Goal: Information Seeking & Learning: Learn about a topic

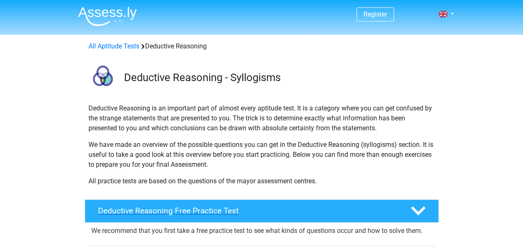
click at [269, 206] on h4 "Deductive Reasoning Free Practice Test" at bounding box center [247, 211] width 299 height 10
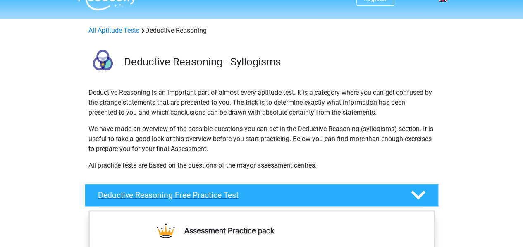
scroll to position [17, 0]
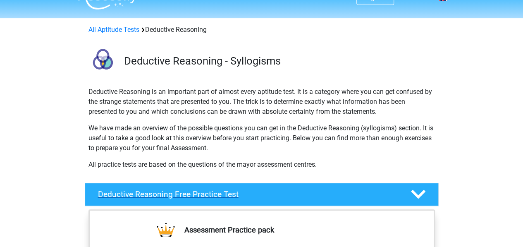
click at [420, 187] on icon at bounding box center [418, 194] width 14 height 14
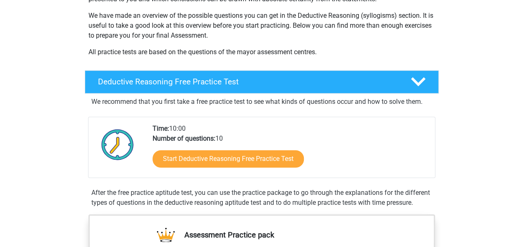
scroll to position [182, 0]
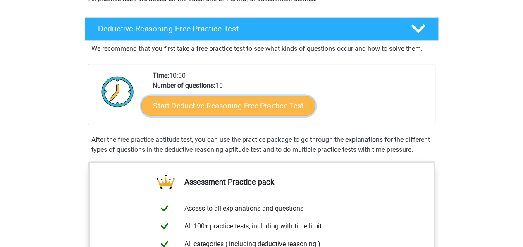
click at [205, 101] on link "Start Deductive Reasoning Free Practice Test" at bounding box center [228, 105] width 174 height 20
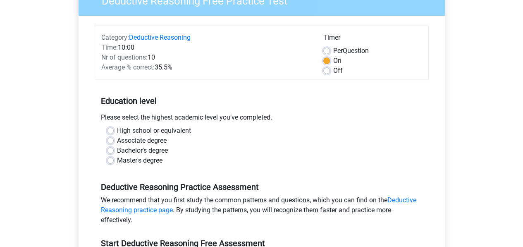
scroll to position [83, 0]
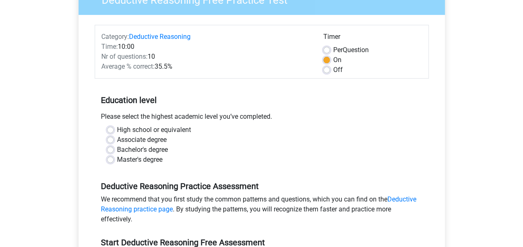
click at [117, 126] on label "High school or equivalent" at bounding box center [154, 130] width 74 height 10
click at [109, 126] on input "High school or equivalent" at bounding box center [110, 129] width 7 height 8
radio input "true"
click at [107, 135] on input "Associate degree" at bounding box center [110, 139] width 7 height 8
radio input "true"
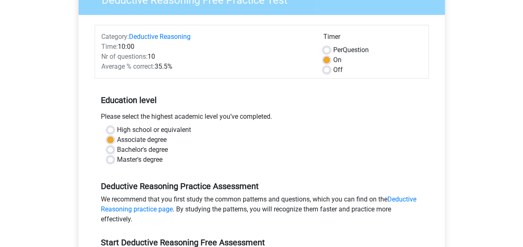
click at [107, 145] on input "Bachelor's degree" at bounding box center [110, 149] width 7 height 8
radio input "true"
click at [107, 135] on input "Associate degree" at bounding box center [110, 139] width 7 height 8
radio input "true"
click at [107, 125] on input "High school or equivalent" at bounding box center [110, 129] width 7 height 8
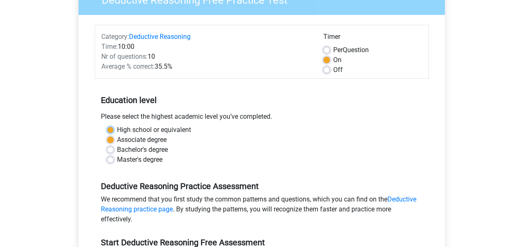
radio input "true"
click at [172, 127] on label "High school or equivalent" at bounding box center [154, 130] width 74 height 10
click at [114, 127] on input "High school or equivalent" at bounding box center [110, 129] width 7 height 8
click at [521, 172] on div "Register Nederlands English" at bounding box center [261, 243] width 523 height 653
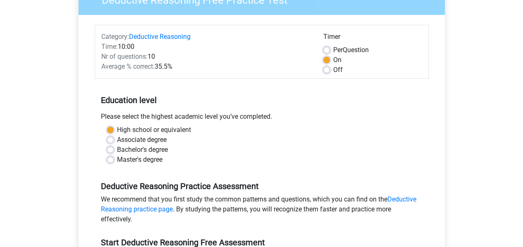
click at [521, 172] on div "Register Nederlands English" at bounding box center [261, 243] width 523 height 653
click at [521, 149] on div "Register Nederlands English" at bounding box center [261, 243] width 523 height 653
click at [520, 148] on div "Register Nederlands English" at bounding box center [261, 243] width 523 height 653
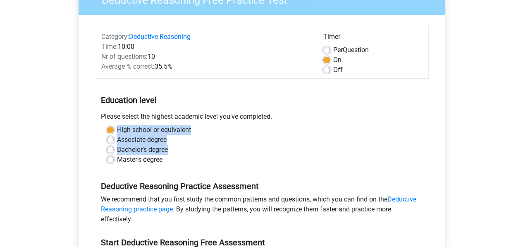
drag, startPoint x: 520, startPoint y: 148, endPoint x: 528, endPoint y: 133, distance: 17.9
click at [522, 133] on html "Register Nederlands English" at bounding box center [261, 243] width 523 height 653
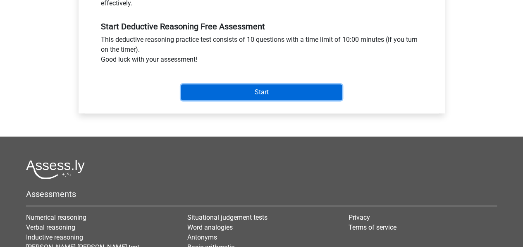
click at [293, 91] on input "Start" at bounding box center [261, 92] width 161 height 16
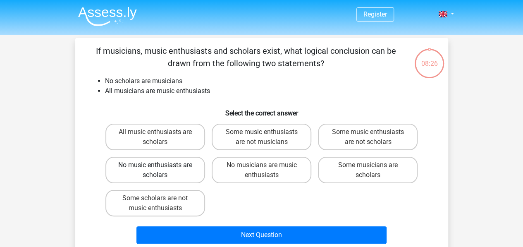
click at [180, 167] on label "No music enthusiasts are scholars" at bounding box center [155, 170] width 100 height 26
click at [160, 167] on input "No music enthusiasts are scholars" at bounding box center [157, 167] width 5 height 5
radio input "true"
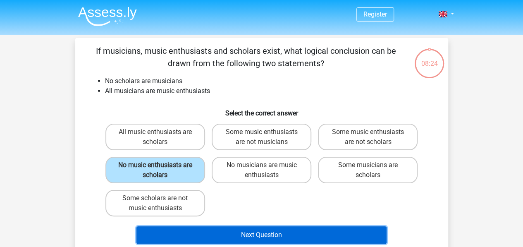
click at [221, 238] on button "Next Question" at bounding box center [261, 234] width 250 height 17
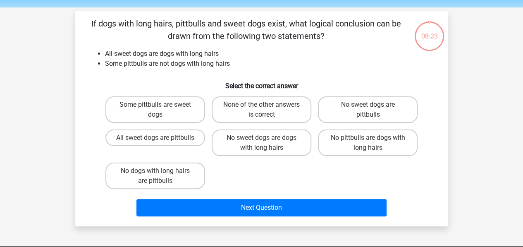
scroll to position [38, 0]
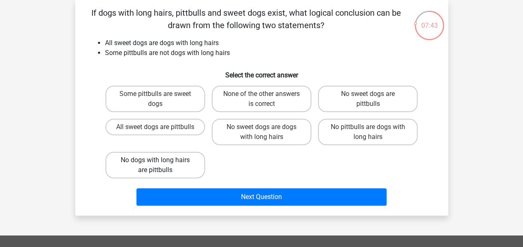
click at [157, 166] on label "No dogs with long hairs are pittbulls" at bounding box center [155, 165] width 100 height 26
click at [157, 165] on input "No dogs with long hairs are pittbulls" at bounding box center [157, 162] width 5 height 5
radio input "true"
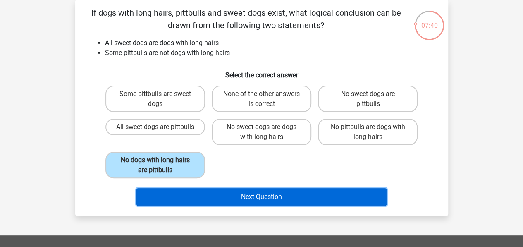
click at [180, 195] on button "Next Question" at bounding box center [261, 196] width 250 height 17
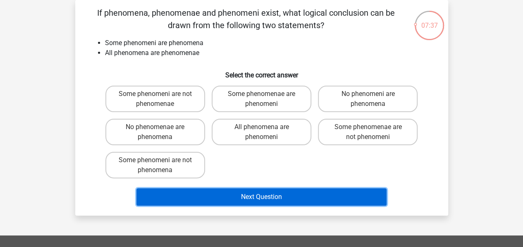
click at [180, 195] on button "Next Question" at bounding box center [261, 196] width 250 height 17
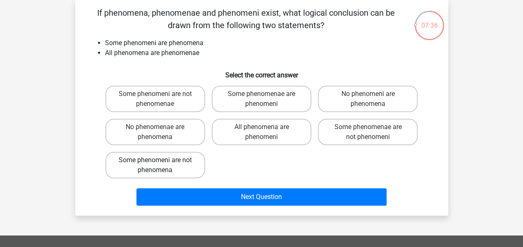
click at [167, 164] on label "Some phenomeni are not phenomena" at bounding box center [155, 165] width 100 height 26
click at [160, 164] on input "Some phenomeni are not phenomena" at bounding box center [157, 162] width 5 height 5
radio input "true"
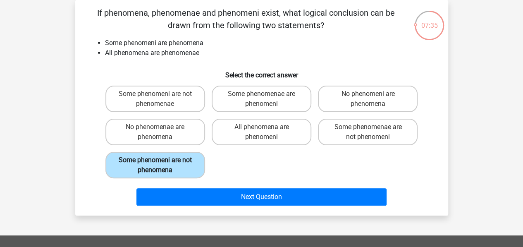
click at [167, 164] on label "Some phenomeni are not phenomena" at bounding box center [155, 165] width 100 height 26
click at [160, 164] on input "Some phenomeni are not phenomena" at bounding box center [157, 162] width 5 height 5
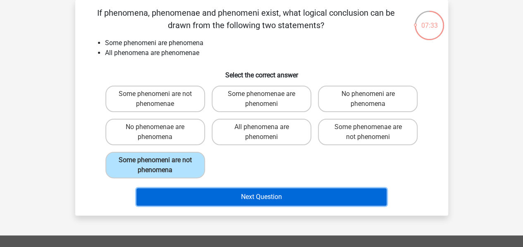
click at [178, 198] on button "Next Question" at bounding box center [261, 196] width 250 height 17
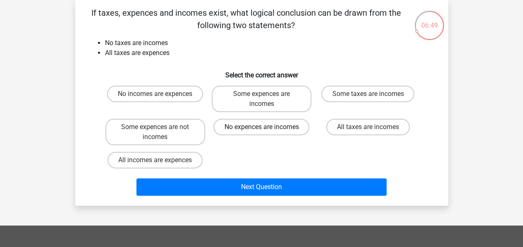
click at [221, 125] on label "No expences are incomes" at bounding box center [261, 127] width 96 height 17
click at [261, 127] on input "No expences are incomes" at bounding box center [263, 129] width 5 height 5
radio input "true"
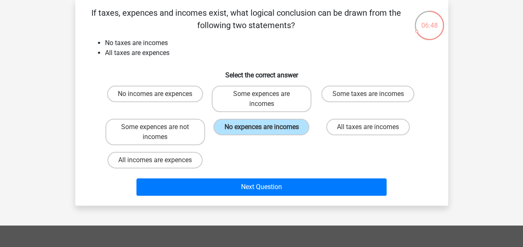
click at [179, 85] on div "No incomes are expences" at bounding box center [155, 98] width 106 height 33
click at [179, 88] on label "No incomes are expences" at bounding box center [155, 94] width 96 height 17
click at [160, 94] on input "No incomes are expences" at bounding box center [157, 96] width 5 height 5
radio input "true"
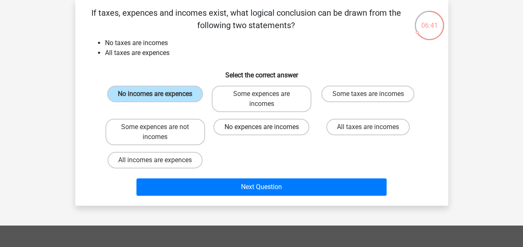
click at [233, 124] on label "No expences are incomes" at bounding box center [261, 127] width 96 height 17
click at [261, 127] on input "No expences are incomes" at bounding box center [263, 129] width 5 height 5
radio input "true"
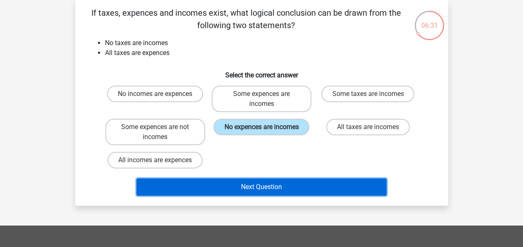
click at [238, 183] on button "Next Question" at bounding box center [261, 186] width 250 height 17
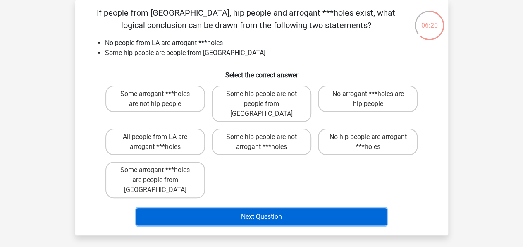
click at [241, 208] on button "Next Question" at bounding box center [261, 216] width 250 height 17
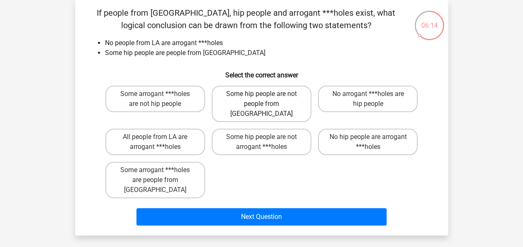
click at [218, 92] on label "Some hip people are not people from LA" at bounding box center [262, 104] width 100 height 36
click at [261, 94] on input "Some hip people are not people from LA" at bounding box center [263, 96] width 5 height 5
radio input "true"
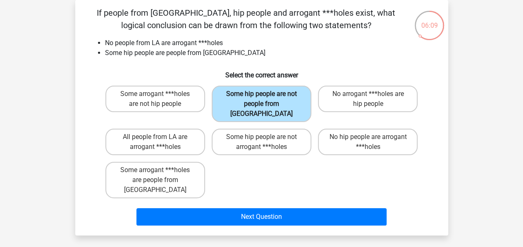
click at [274, 89] on label "Some hip people are not people from LA" at bounding box center [262, 104] width 100 height 36
click at [267, 94] on input "Some hip people are not people from LA" at bounding box center [263, 96] width 5 height 5
click at [276, 96] on label "Some hip people are not people from LA" at bounding box center [262, 104] width 100 height 36
click at [267, 96] on input "Some hip people are not people from LA" at bounding box center [263, 96] width 5 height 5
click at [276, 96] on label "Some hip people are not people from LA" at bounding box center [262, 104] width 100 height 36
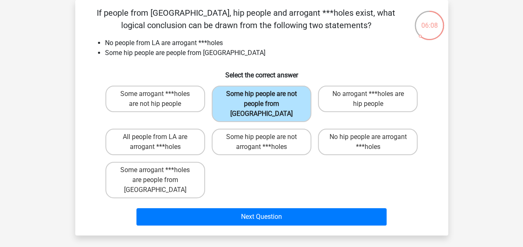
click at [267, 96] on input "Some hip people are not people from LA" at bounding box center [263, 96] width 5 height 5
click at [276, 96] on label "Some hip people are not people from LA" at bounding box center [262, 104] width 100 height 36
click at [267, 96] on input "Some hip people are not people from LA" at bounding box center [263, 96] width 5 height 5
click at [276, 96] on label "Some hip people are not people from LA" at bounding box center [262, 104] width 100 height 36
click at [267, 96] on input "Some hip people are not people from LA" at bounding box center [263, 96] width 5 height 5
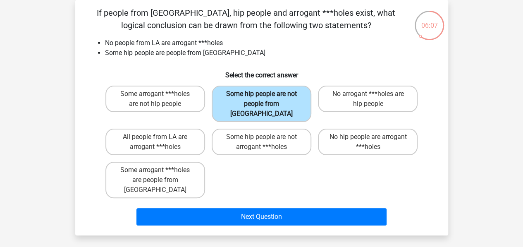
click at [276, 96] on label "Some hip people are not people from LA" at bounding box center [262, 104] width 100 height 36
click at [267, 96] on input "Some hip people are not people from LA" at bounding box center [263, 96] width 5 height 5
click at [276, 96] on label "Some hip people are not people from LA" at bounding box center [262, 104] width 100 height 36
click at [267, 96] on input "Some hip people are not people from LA" at bounding box center [263, 96] width 5 height 5
click at [276, 96] on label "Some hip people are not people from LA" at bounding box center [262, 104] width 100 height 36
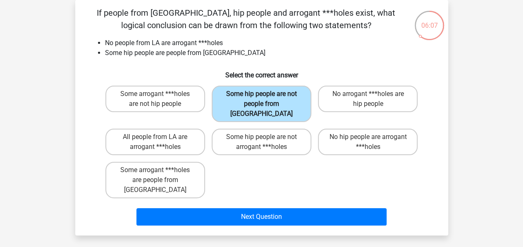
click at [267, 96] on input "Some hip people are not people from LA" at bounding box center [263, 96] width 5 height 5
click at [276, 96] on label "Some hip people are not people from LA" at bounding box center [262, 104] width 100 height 36
click at [267, 96] on input "Some hip people are not people from LA" at bounding box center [263, 96] width 5 height 5
drag, startPoint x: 276, startPoint y: 96, endPoint x: 379, endPoint y: -3, distance: 143.5
click at [379, 0] on html "Register Nederlands English" at bounding box center [261, 217] width 523 height 511
